Goal: Task Accomplishment & Management: Manage account settings

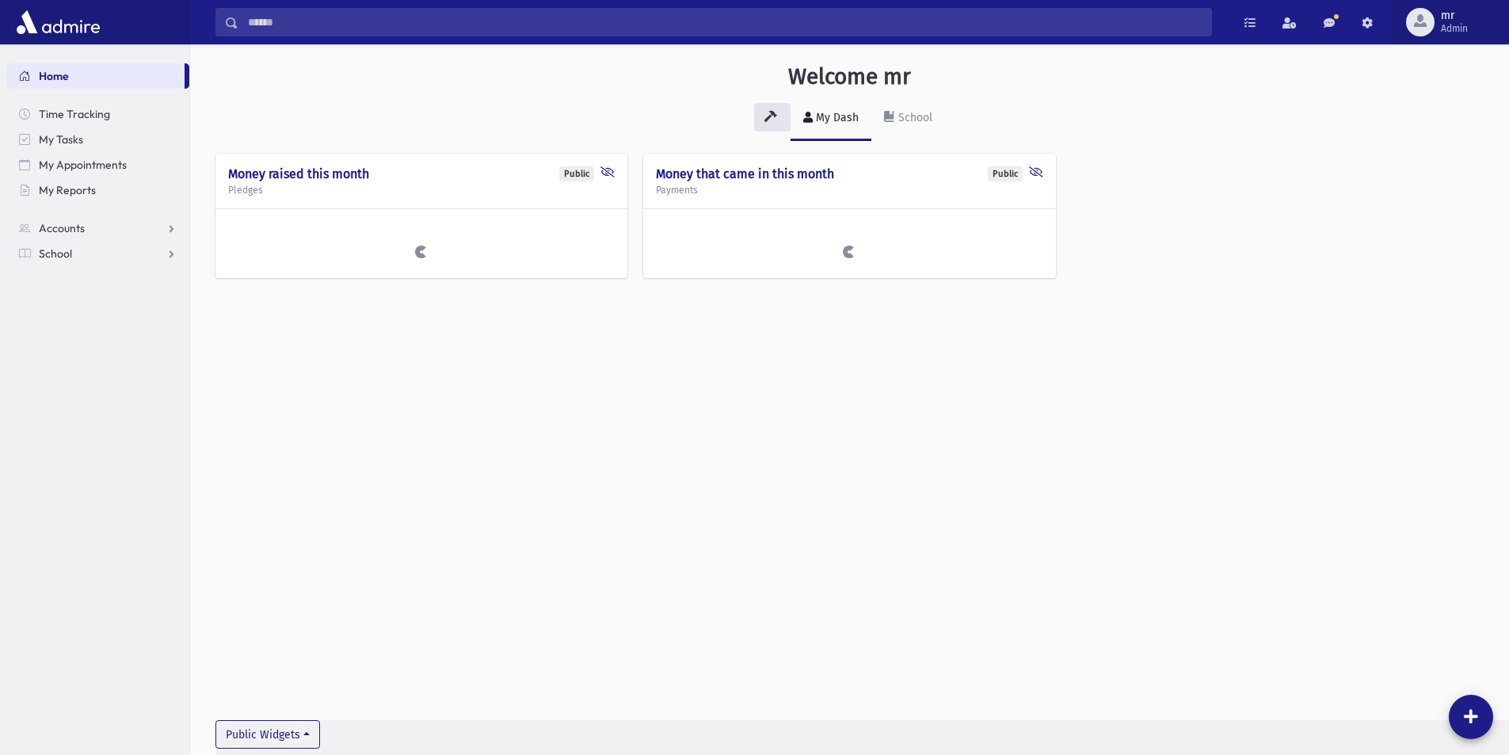
click at [1483, 31] on span "mr Admin" at bounding box center [1461, 22] width 52 height 25
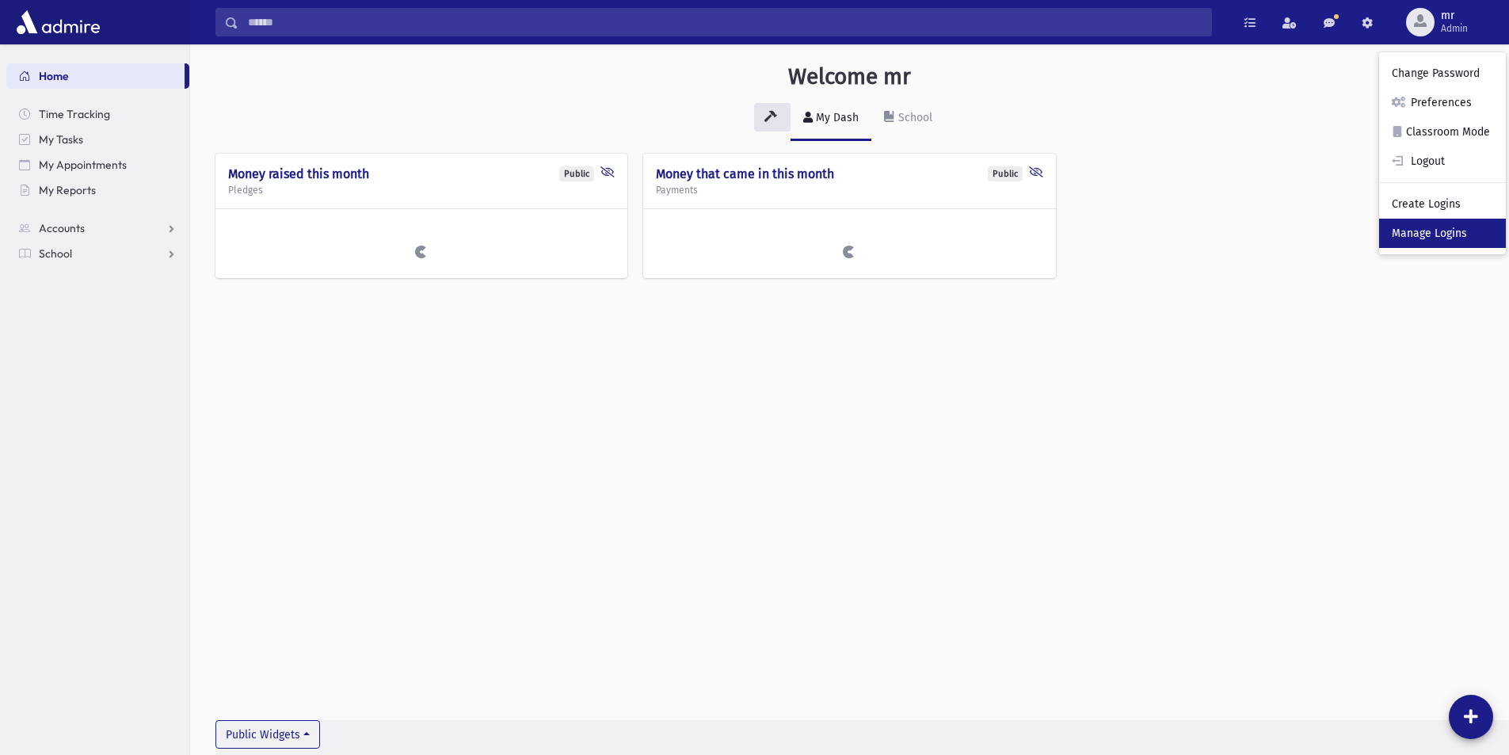
click at [1445, 235] on link "Manage Logins" at bounding box center [1443, 233] width 127 height 29
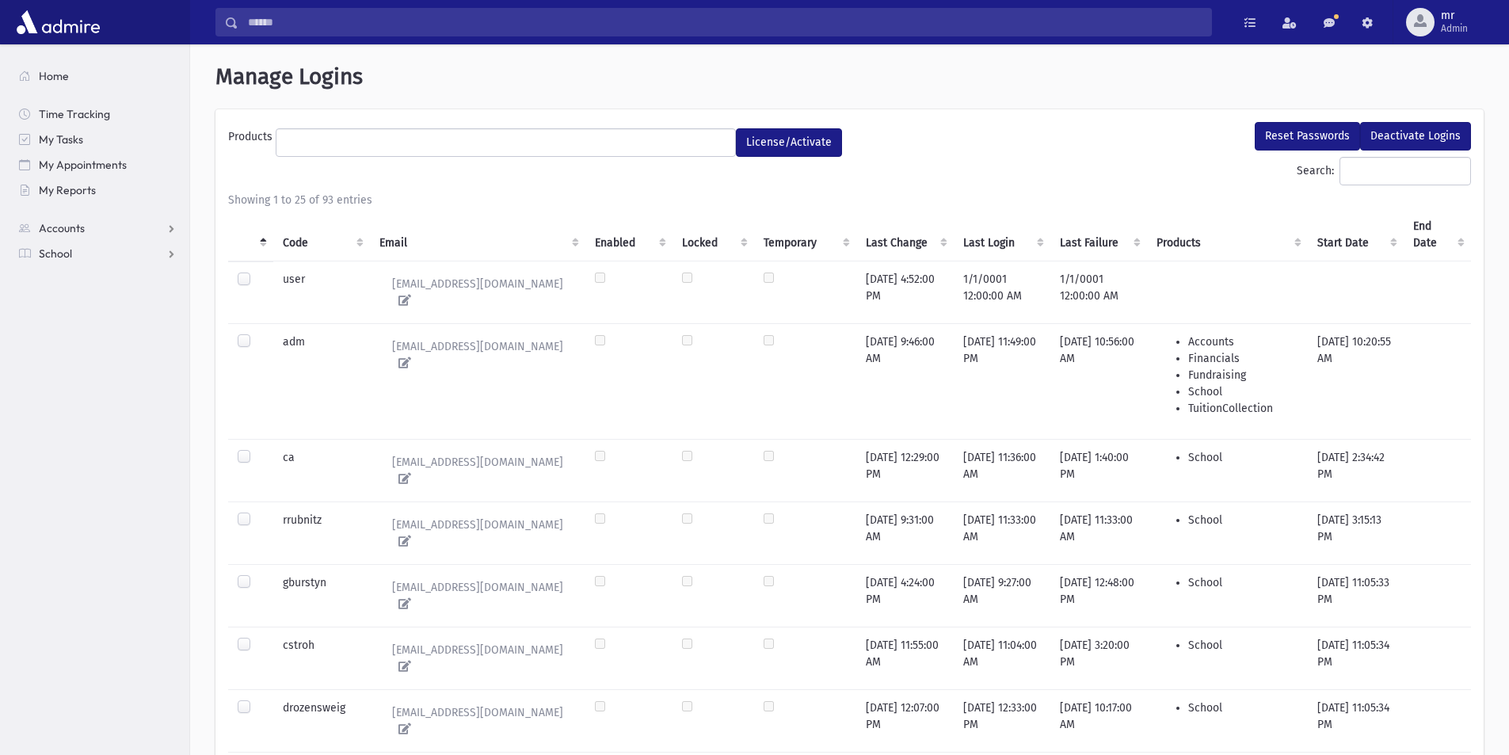
select select
click at [1388, 172] on input "Search:" at bounding box center [1406, 171] width 132 height 29
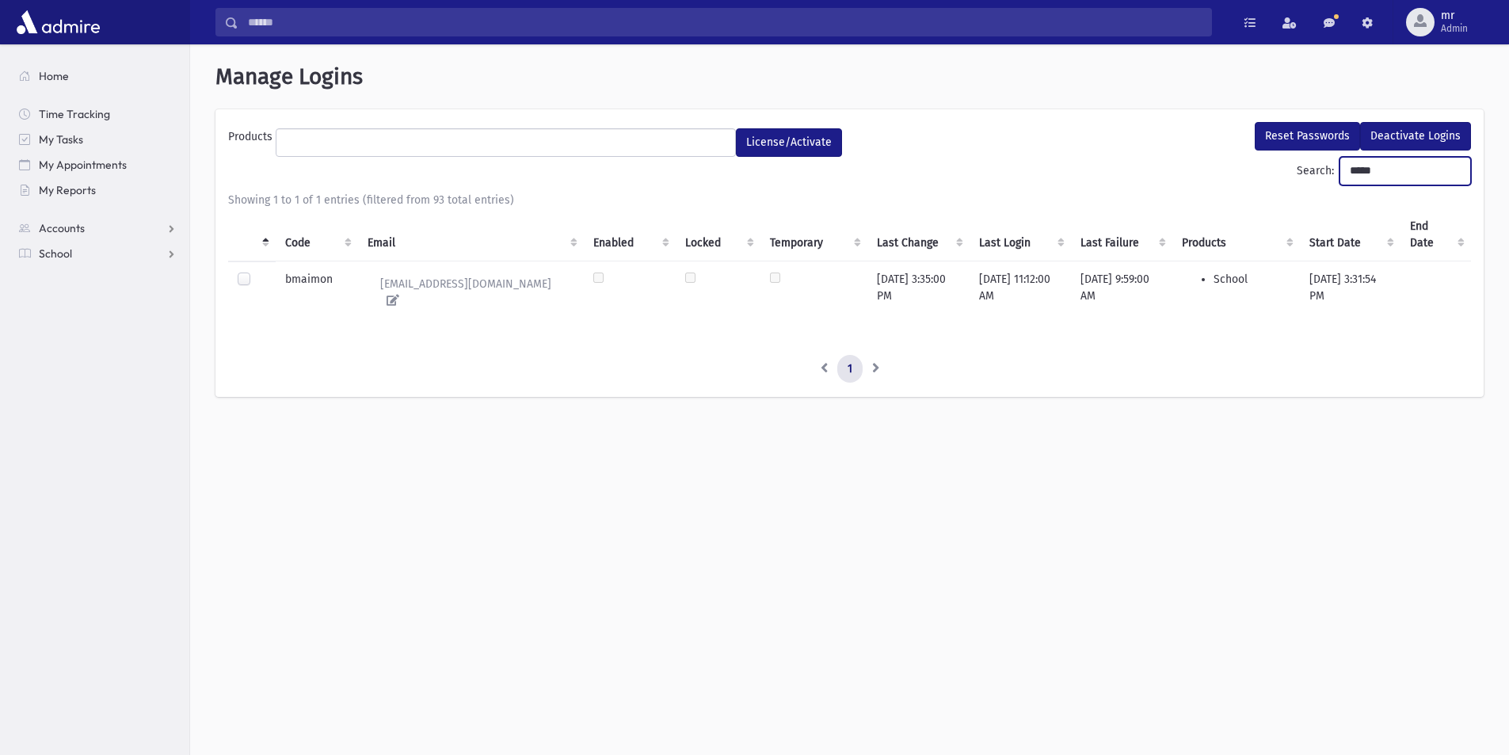
type input "*****"
click at [257, 272] on label at bounding box center [257, 272] width 0 height 0
click at [1311, 132] on button "Reset Passwords" at bounding box center [1307, 136] width 105 height 29
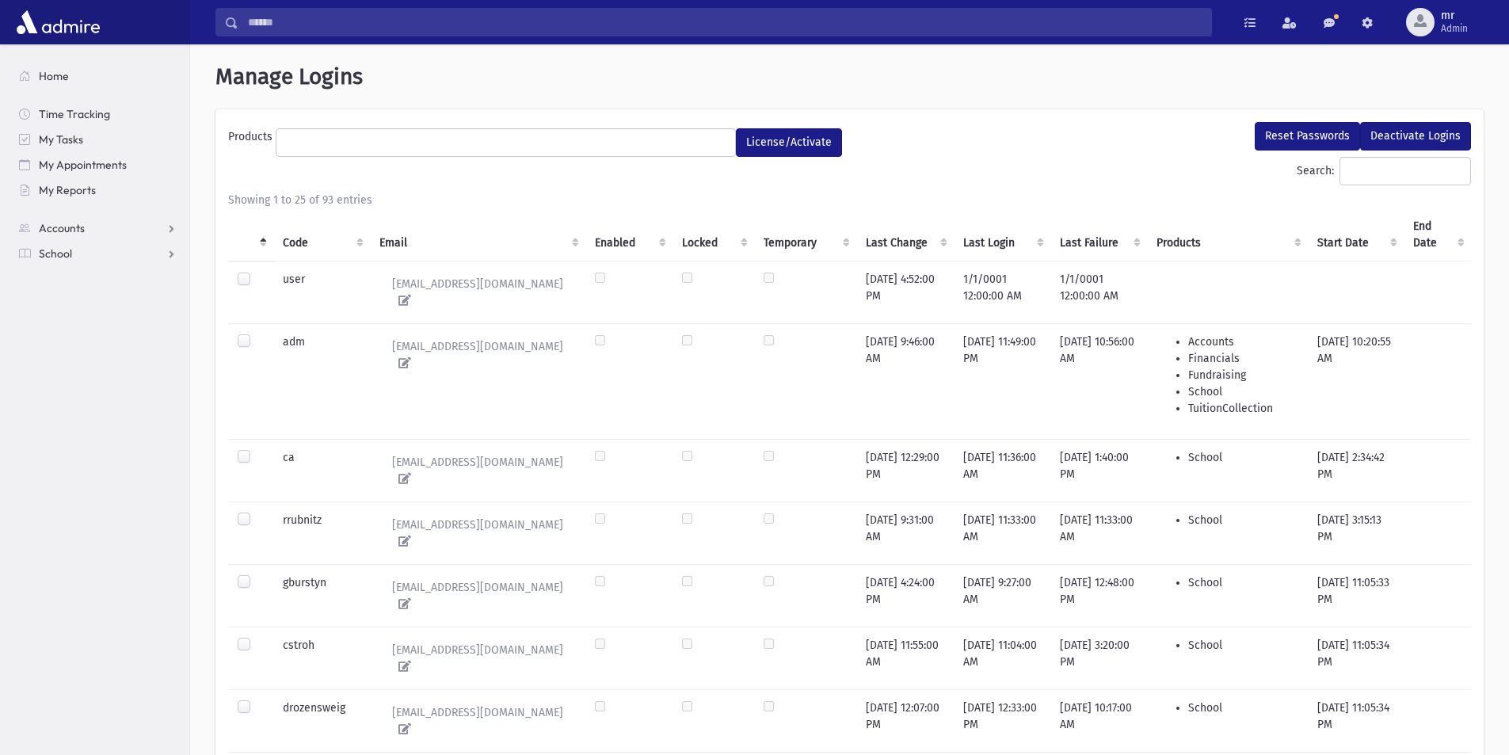
select select
click at [343, 147] on ul at bounding box center [506, 141] width 459 height 24
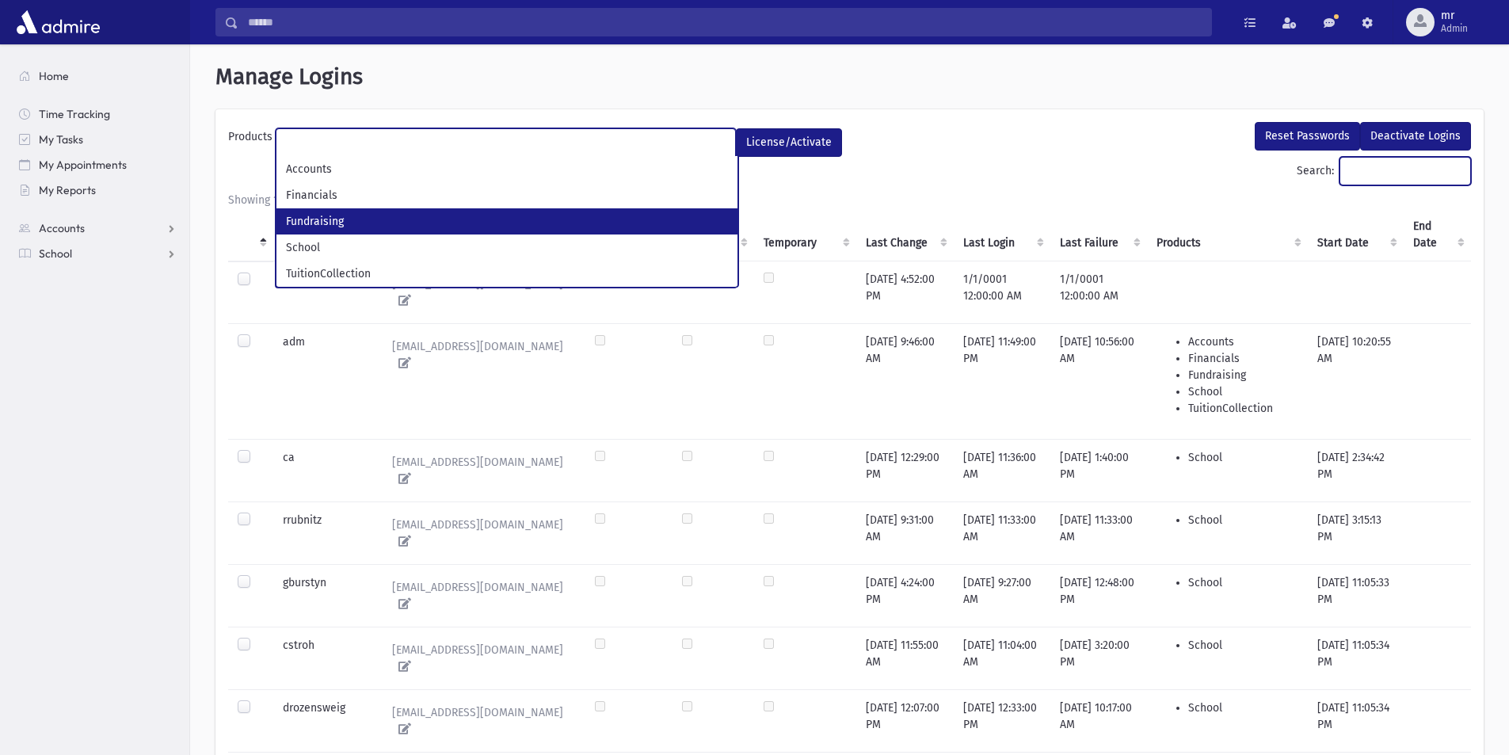
click at [1377, 179] on input "Search:" at bounding box center [1406, 171] width 132 height 29
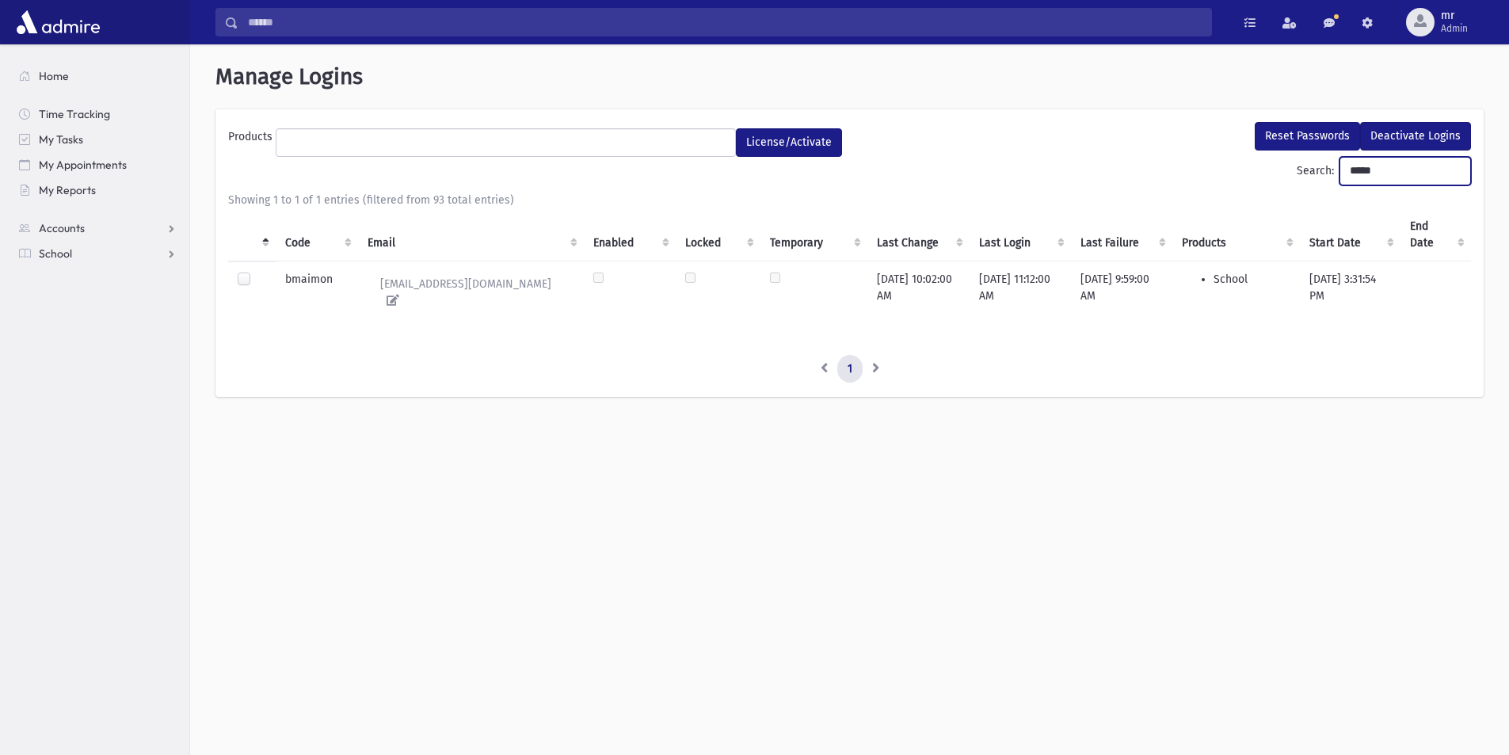
type input "*****"
click at [247, 286] on div at bounding box center [247, 281] width 19 height 19
click at [257, 272] on label at bounding box center [257, 272] width 0 height 0
click at [1330, 134] on button "Reset Passwords" at bounding box center [1307, 136] width 105 height 29
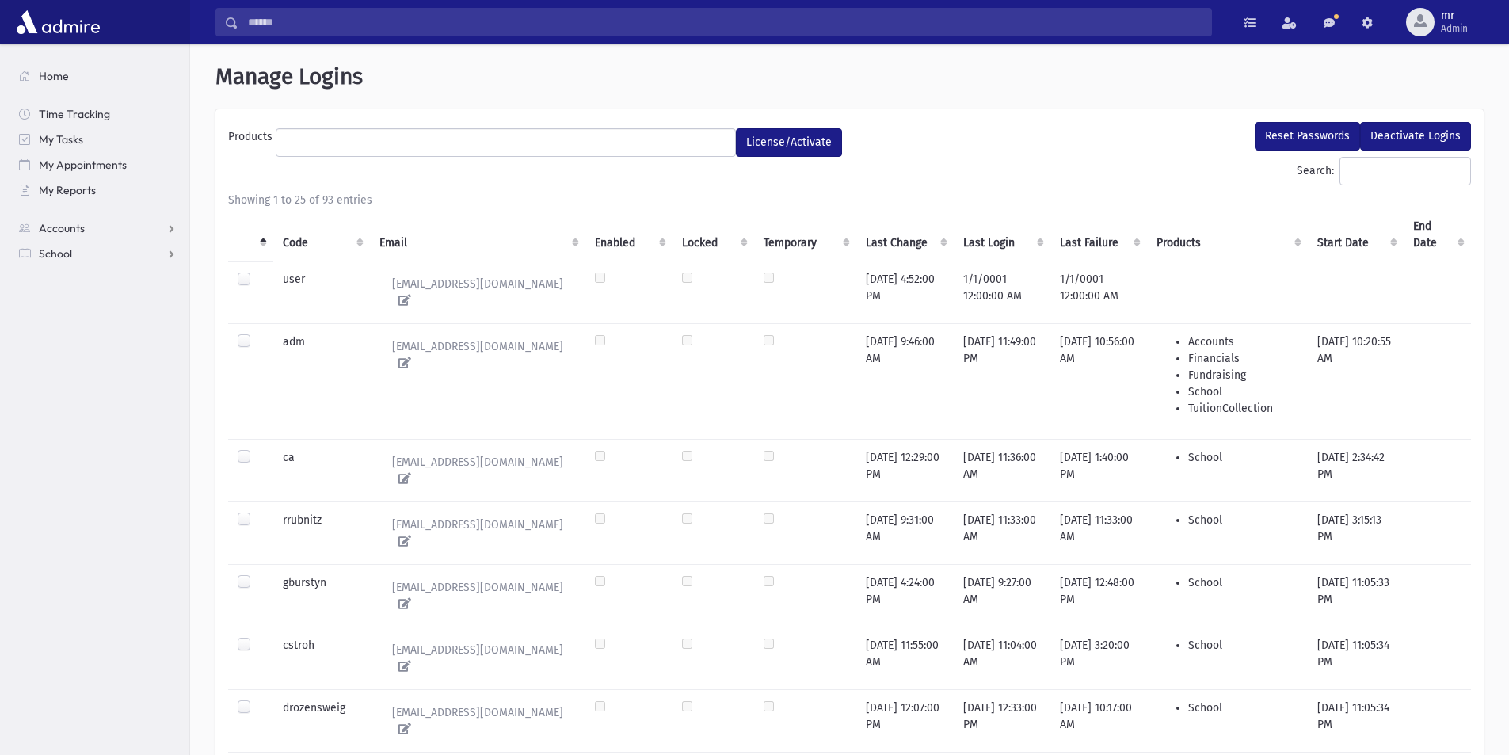
select select
click at [1340, 170] on input "Search:" at bounding box center [1406, 171] width 132 height 29
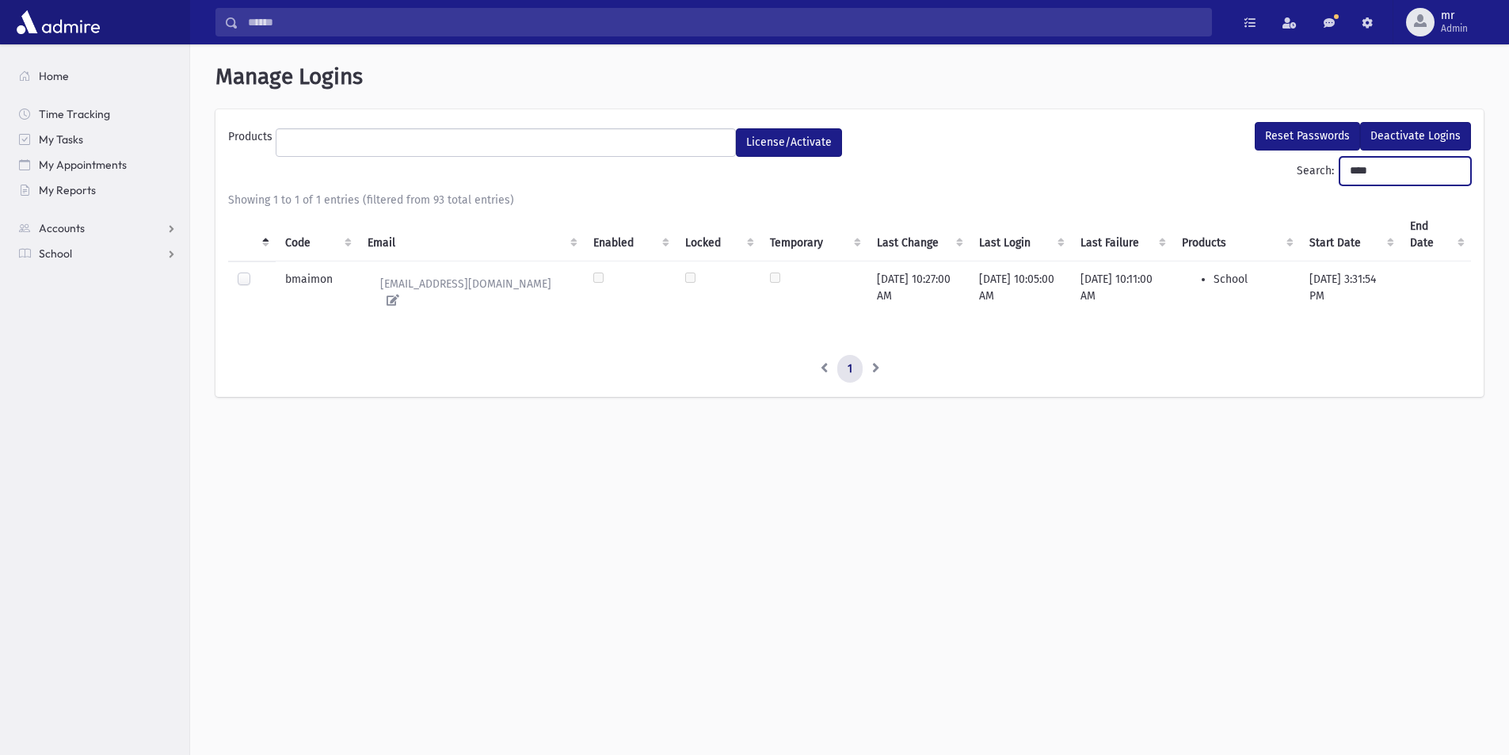
type input "****"
click at [257, 272] on label at bounding box center [257, 272] width 0 height 0
click at [65, 77] on span "Home" at bounding box center [54, 76] width 30 height 14
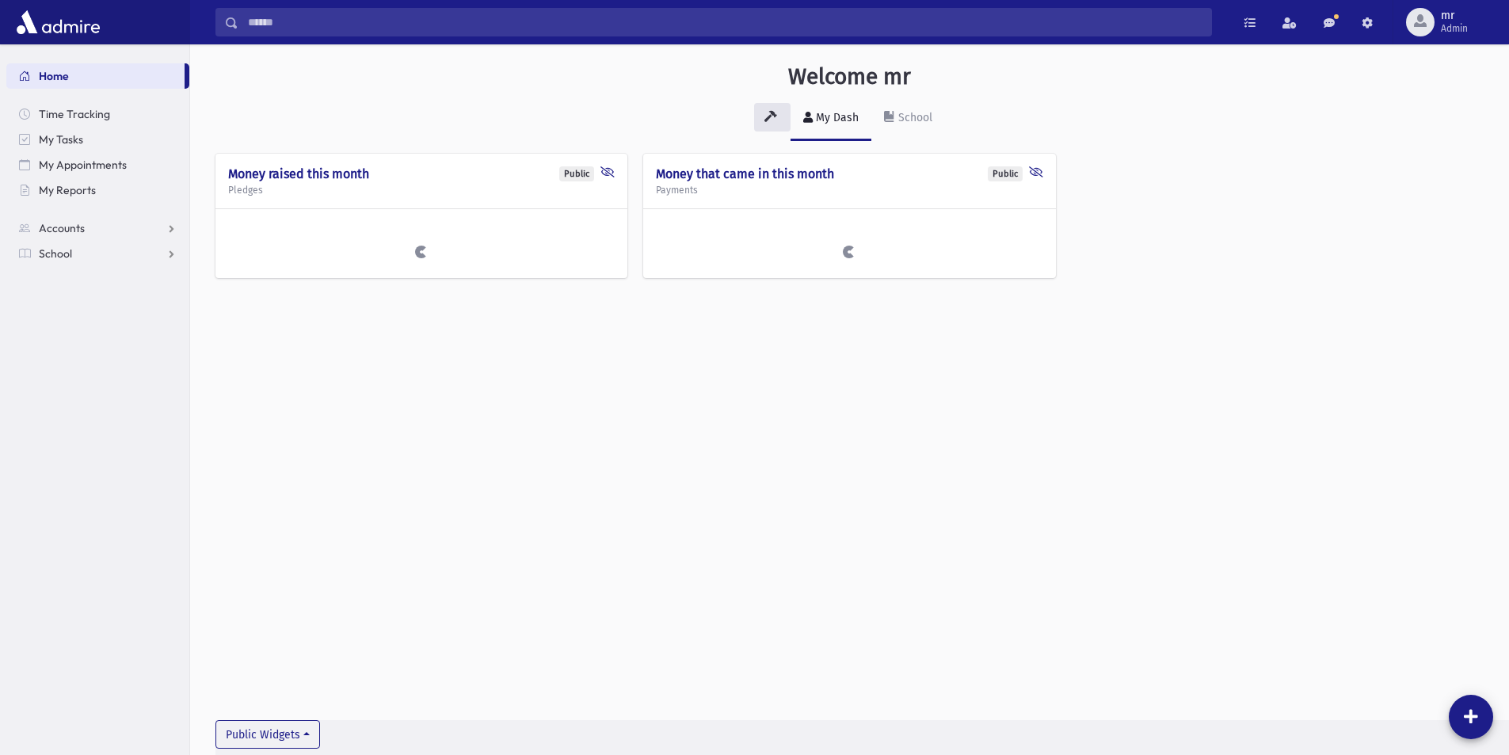
click at [49, 23] on img at bounding box center [58, 22] width 91 height 32
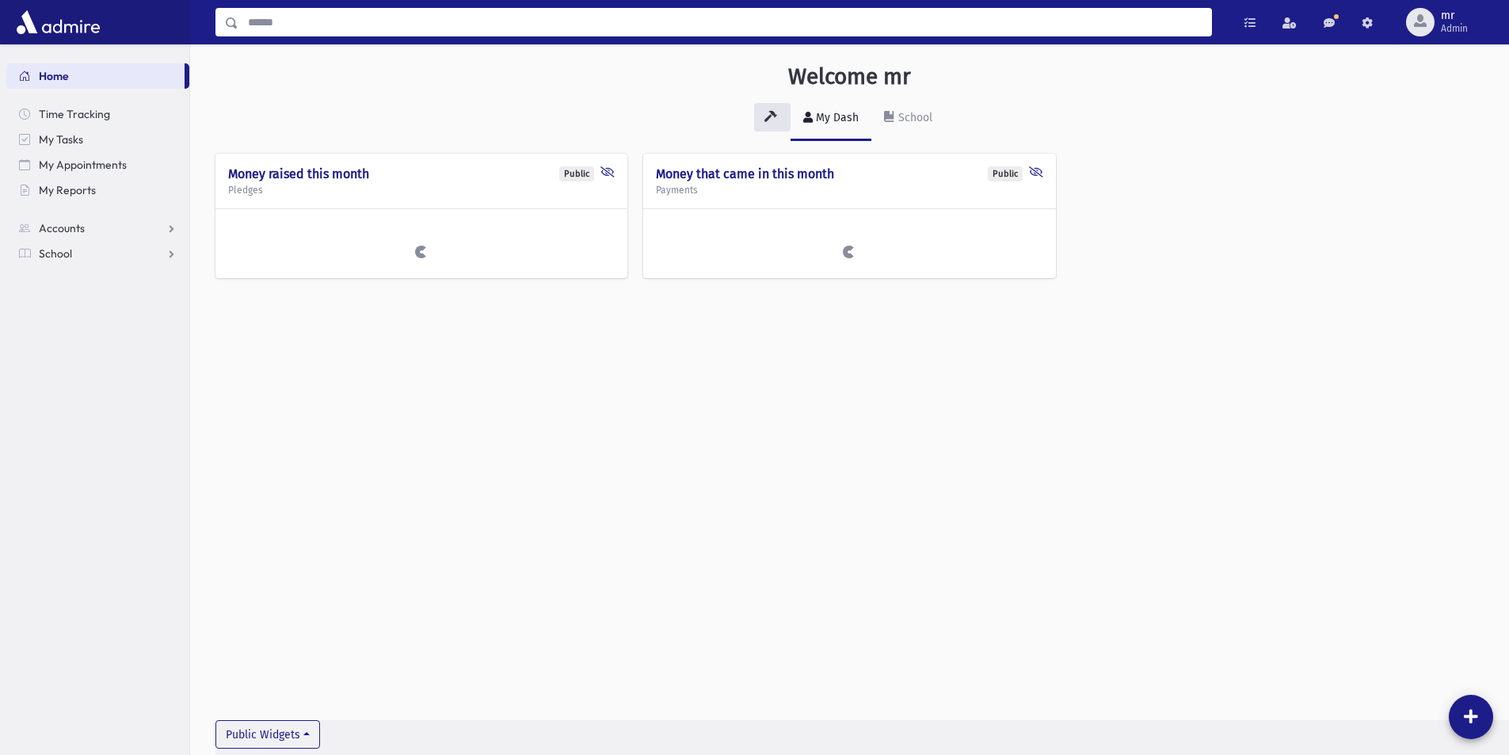
click at [324, 23] on input "Search" at bounding box center [725, 22] width 973 height 29
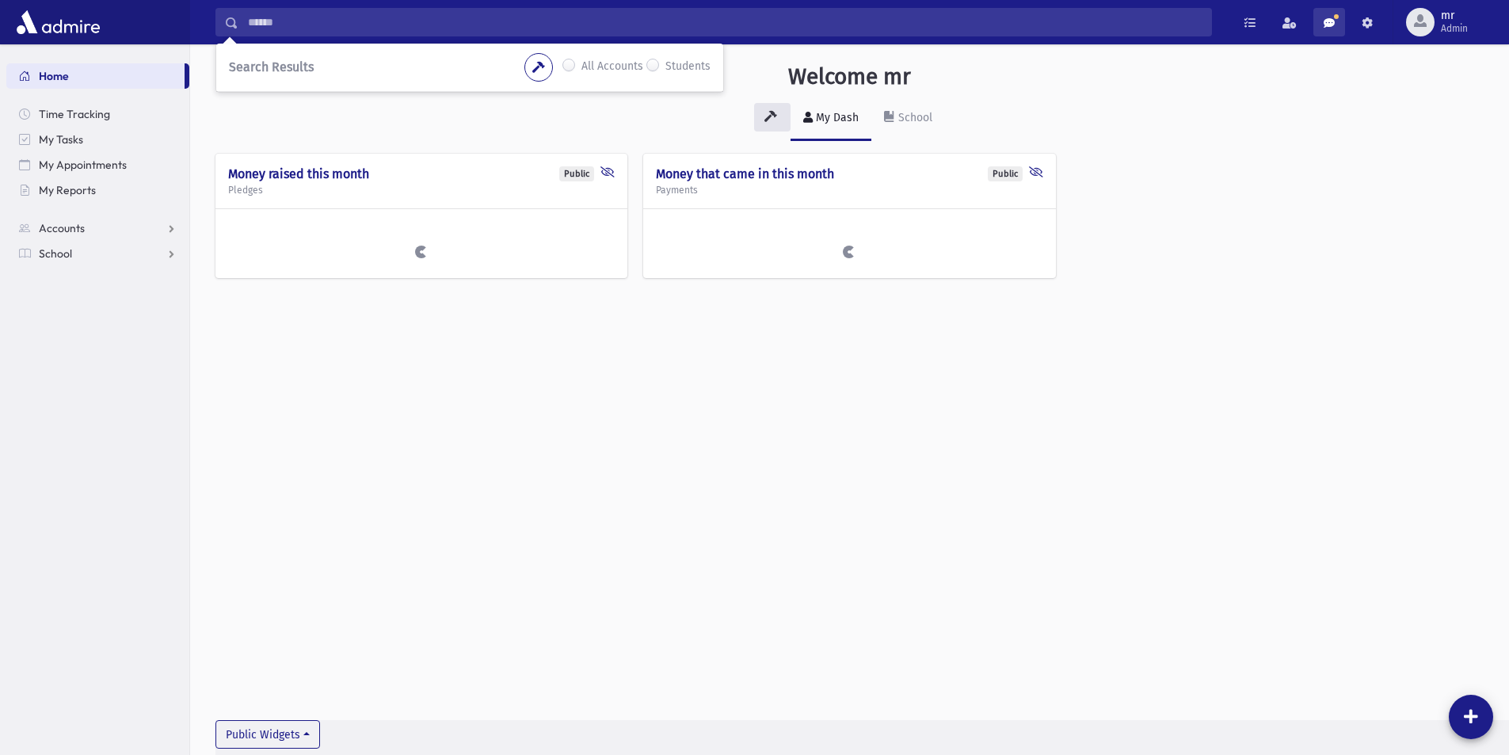
click at [1333, 33] on link at bounding box center [1330, 22] width 32 height 29
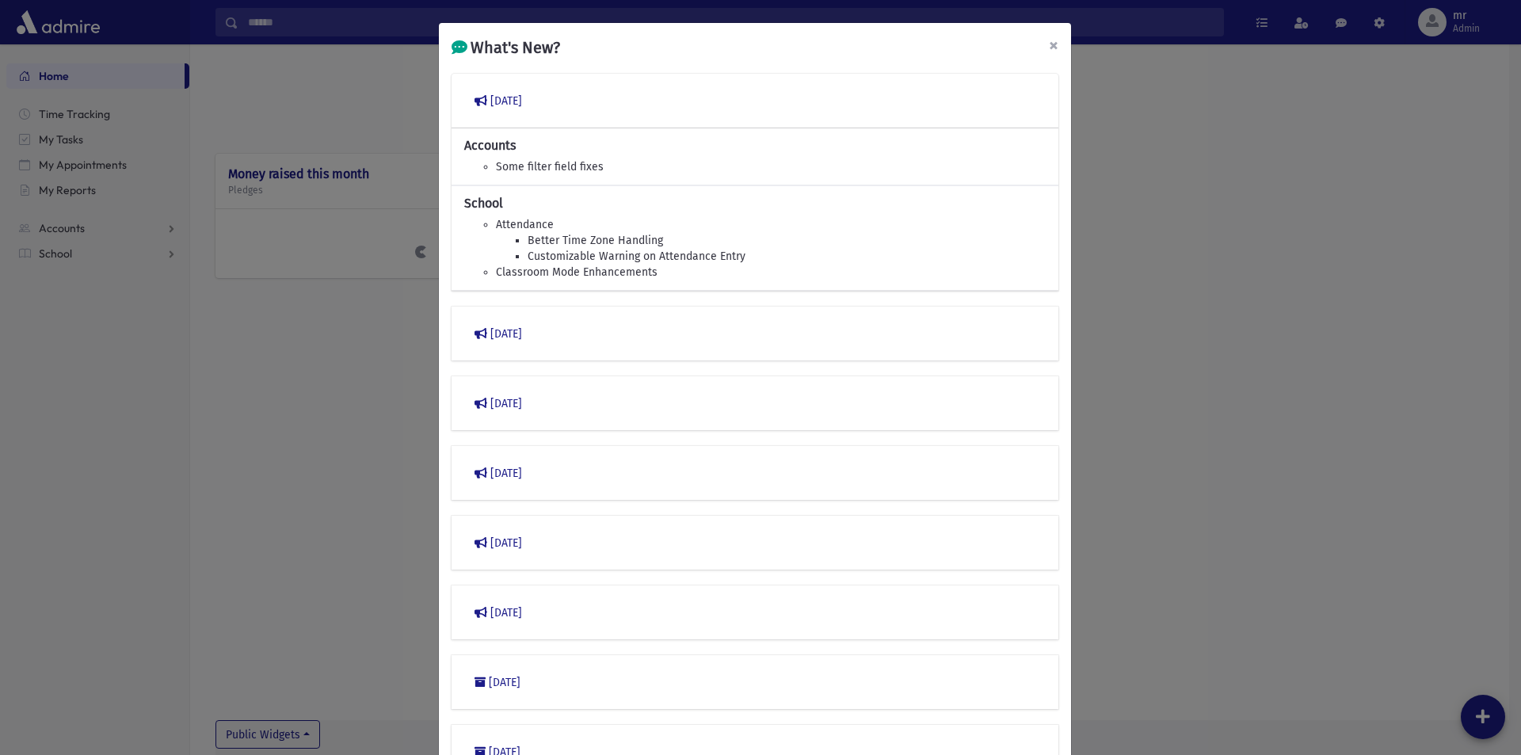
click at [1055, 37] on button "×" at bounding box center [1053, 45] width 35 height 44
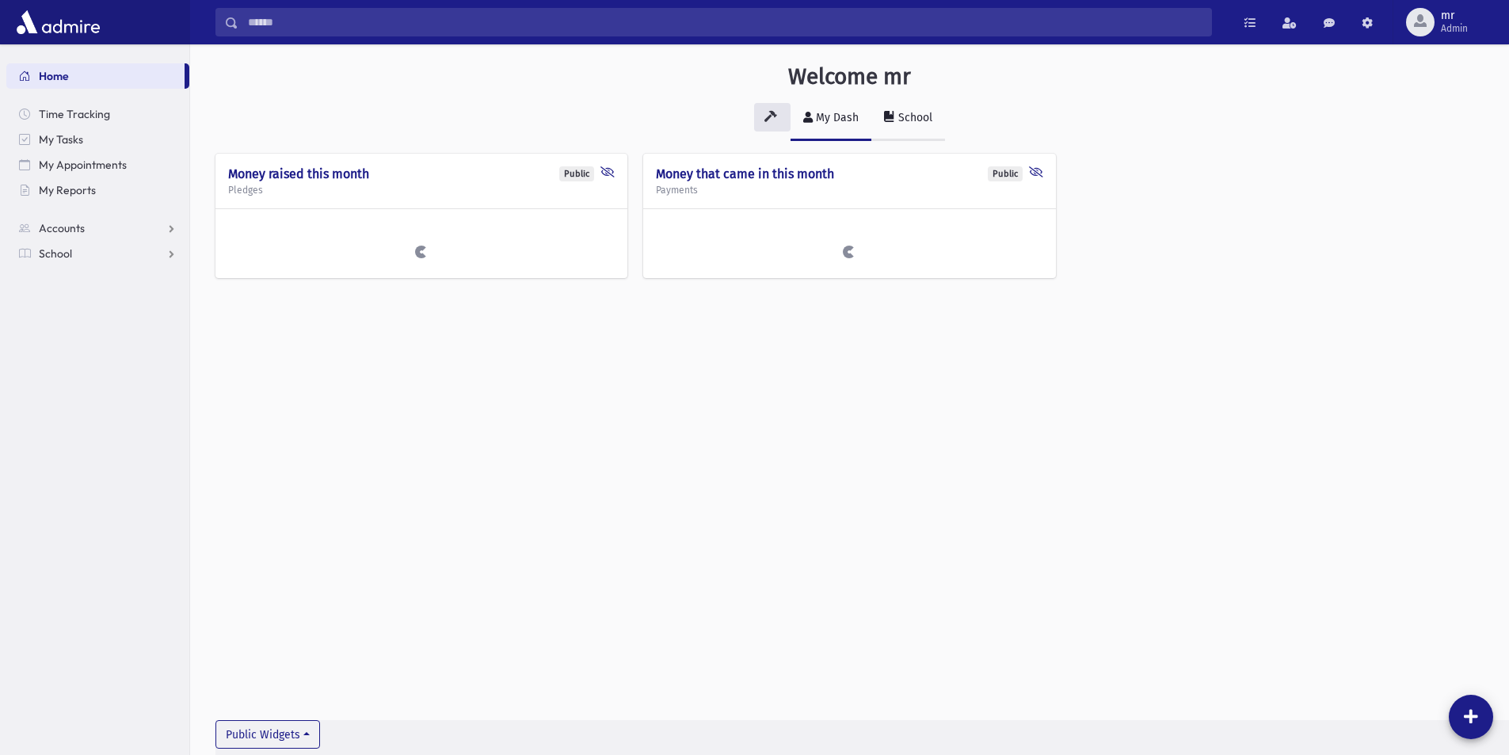
click at [920, 106] on link "School" at bounding box center [909, 119] width 74 height 44
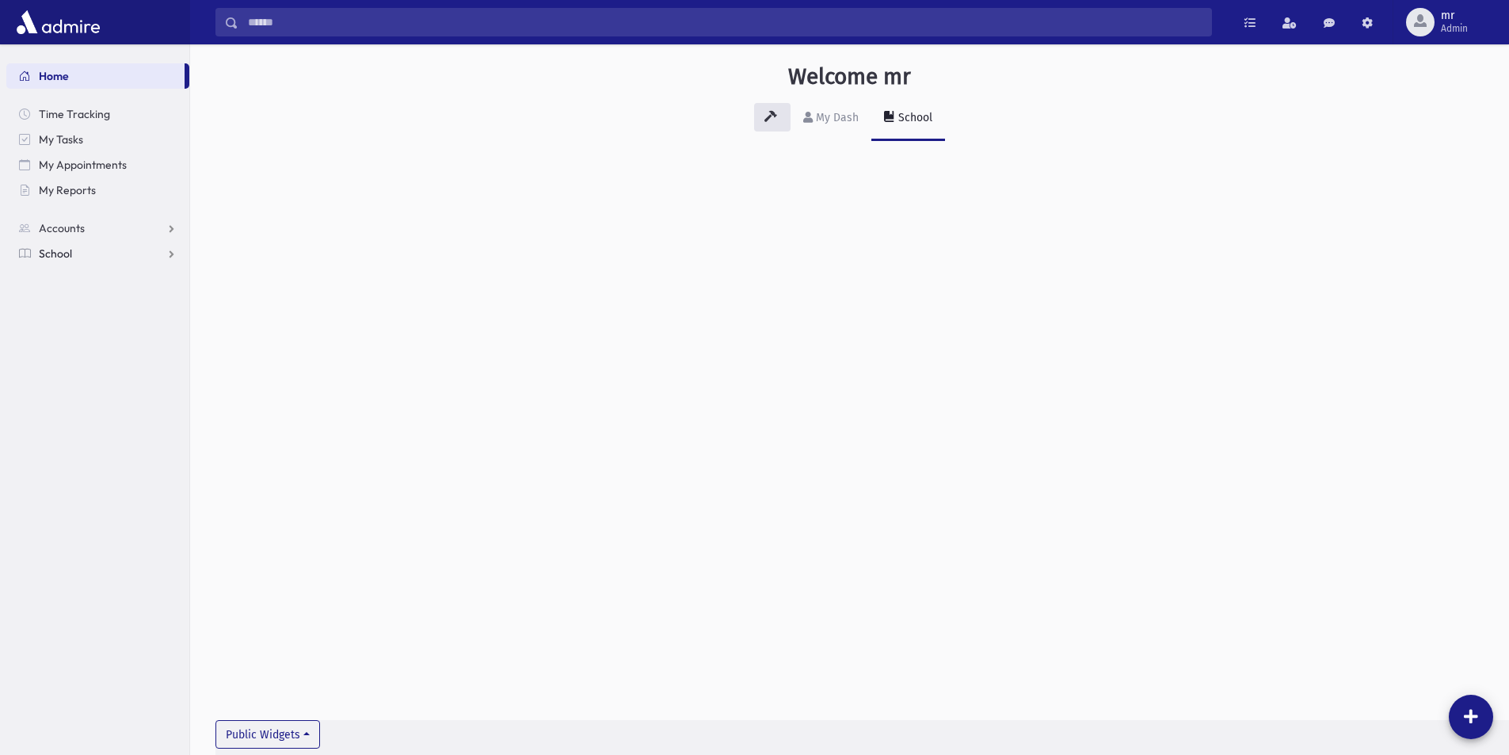
click at [62, 254] on span "School" at bounding box center [55, 253] width 33 height 14
click at [94, 274] on link "Students" at bounding box center [97, 278] width 183 height 25
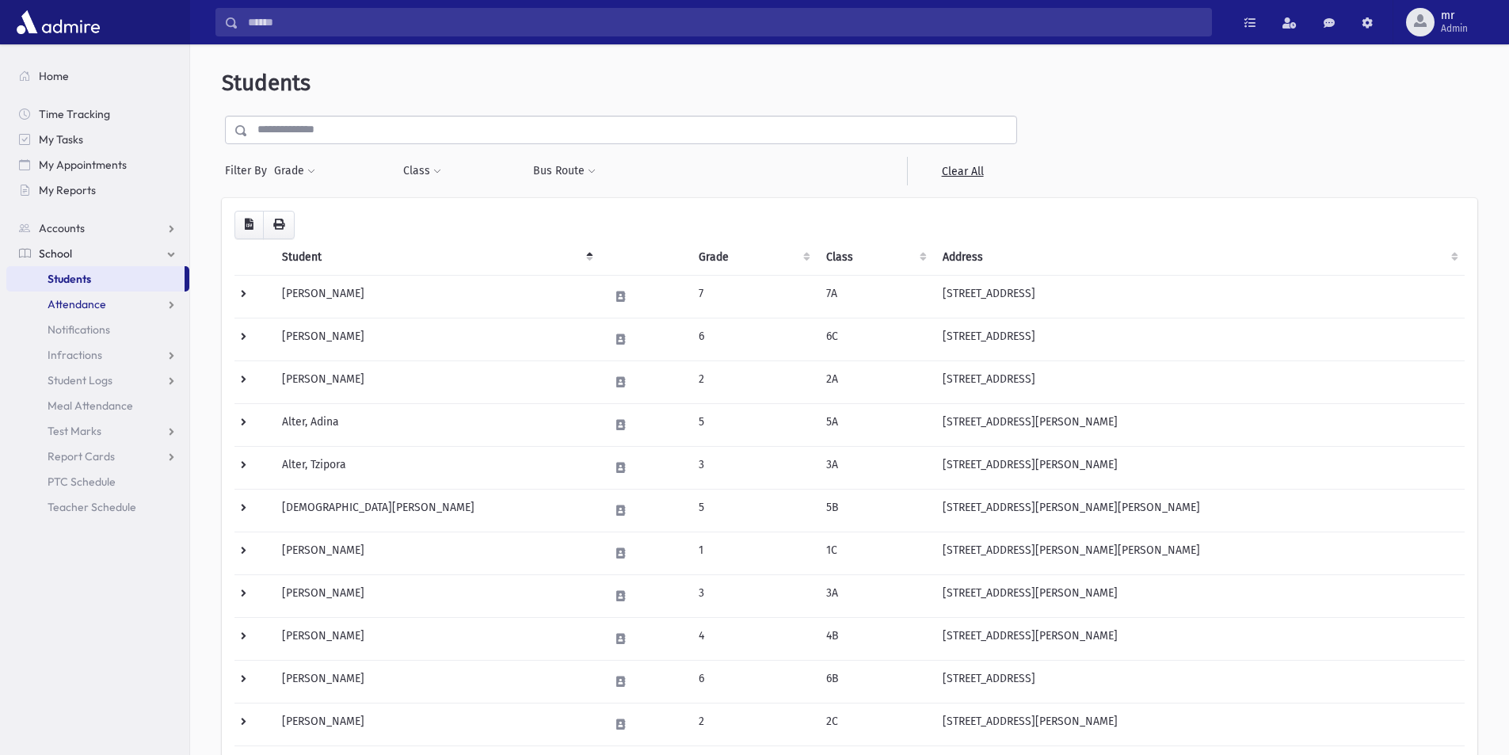
click at [104, 304] on span "Attendance" at bounding box center [77, 304] width 59 height 14
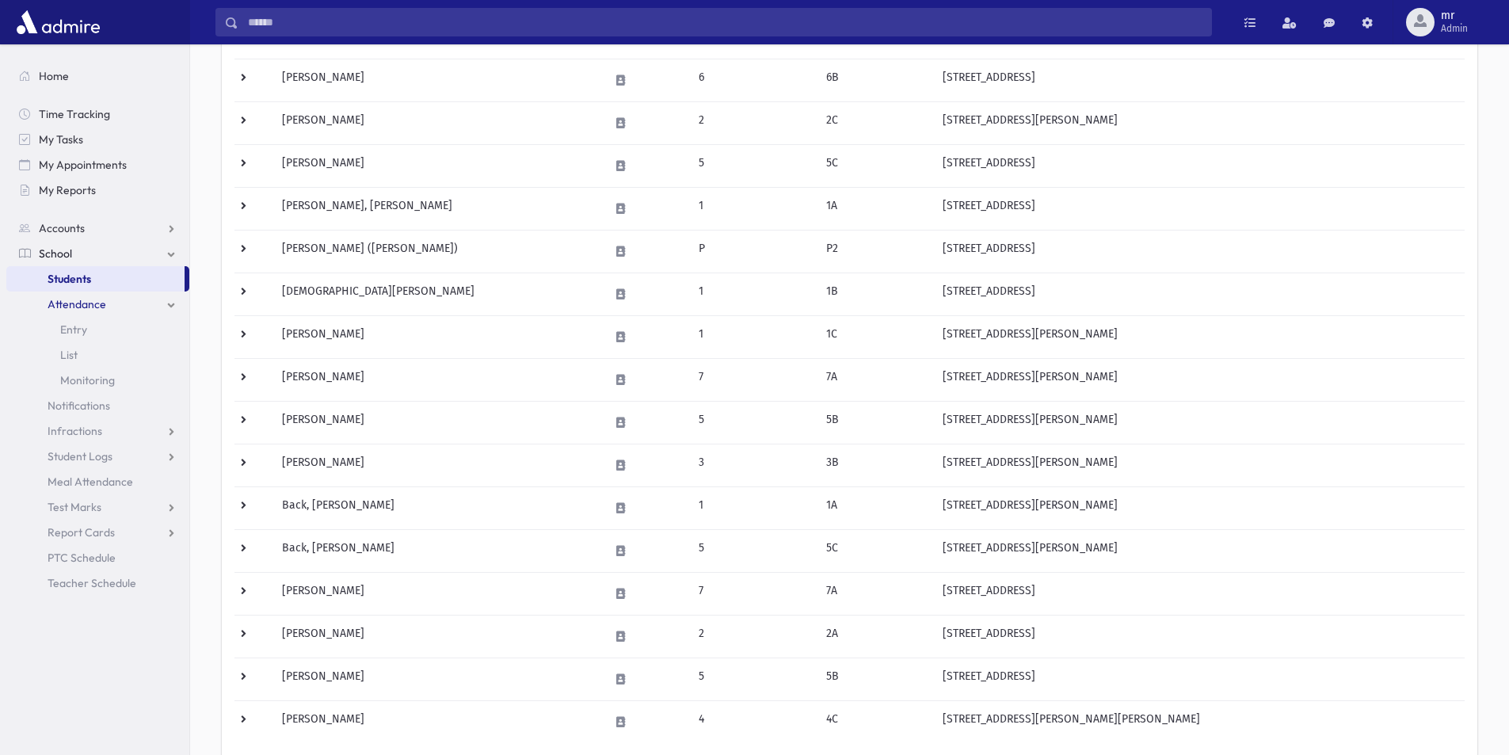
scroll to position [286, 0]
